Goal: Task Accomplishment & Management: Manage account settings

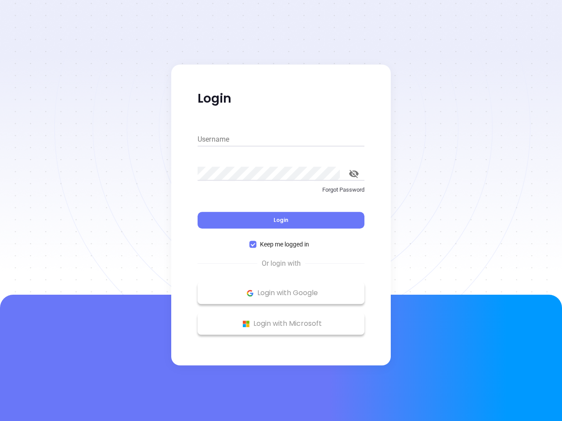
click at [281, 211] on div "Login" at bounding box center [280, 214] width 167 height 27
click at [281, 140] on input "Username" at bounding box center [280, 140] width 167 height 14
click at [354, 174] on icon "toggle password visibility" at bounding box center [354, 174] width 10 height 8
click at [281, 220] on span "Login" at bounding box center [280, 219] width 15 height 7
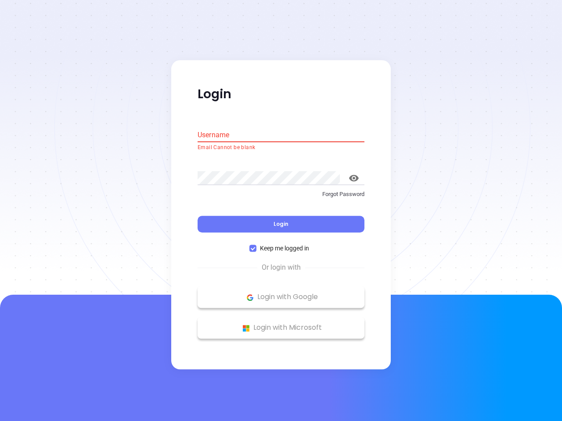
click at [281, 244] on span "Keep me logged in" at bounding box center [284, 249] width 56 height 10
click at [256, 245] on input "Keep me logged in" at bounding box center [252, 248] width 7 height 7
checkbox input "false"
click at [281, 293] on p "Login with Google" at bounding box center [281, 297] width 158 height 13
click at [281, 324] on p "Login with Microsoft" at bounding box center [281, 328] width 158 height 13
